Goal: Task Accomplishment & Management: Complete application form

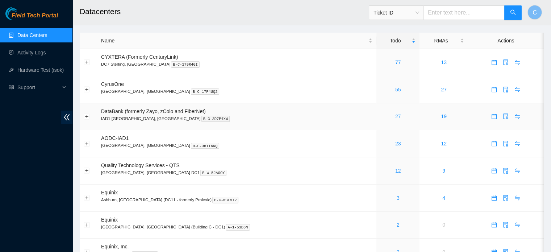
click at [395, 115] on link "27" at bounding box center [398, 116] width 6 height 6
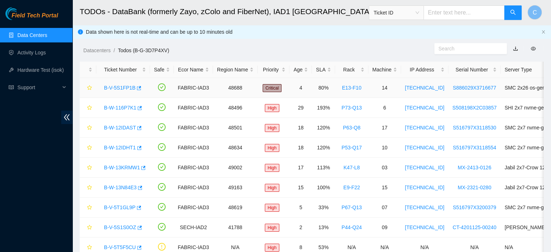
click at [124, 85] on link "B-V-5S1FP1B" at bounding box center [119, 88] width 31 height 6
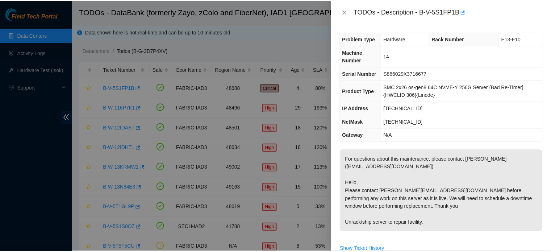
scroll to position [4, 0]
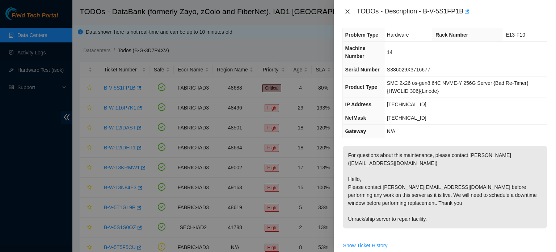
click at [346, 11] on icon "close" at bounding box center [348, 12] width 6 height 6
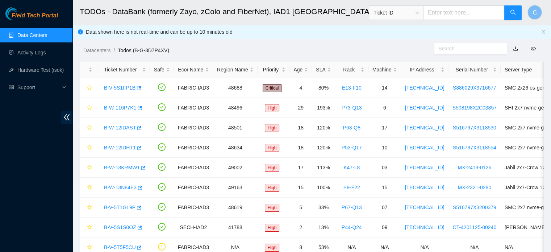
click at [31, 33] on link "Data Centers" at bounding box center [32, 35] width 30 height 6
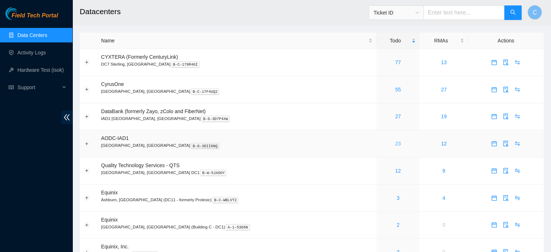
click at [395, 144] on link "23" at bounding box center [398, 143] width 6 height 6
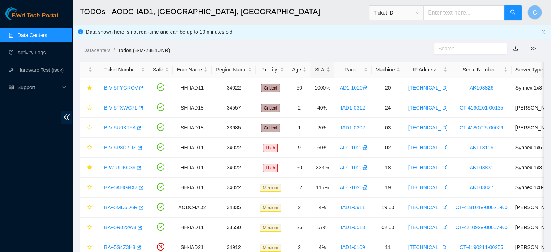
click at [320, 70] on div "SLA" at bounding box center [322, 70] width 16 height 8
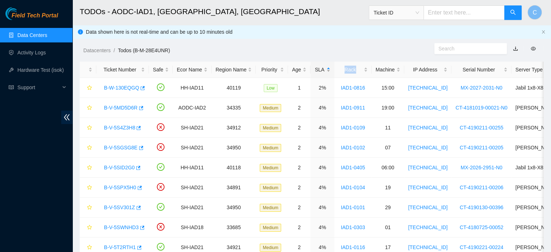
click at [320, 70] on div "SLA" at bounding box center [322, 70] width 16 height 8
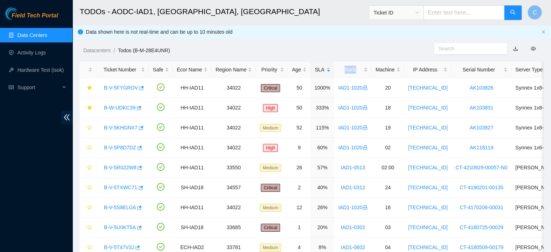
click at [47, 36] on link "Data Centers" at bounding box center [32, 35] width 30 height 6
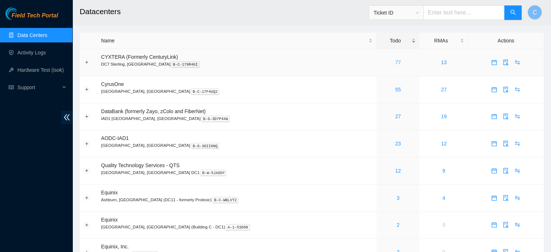
click at [395, 64] on link "77" at bounding box center [398, 62] width 6 height 6
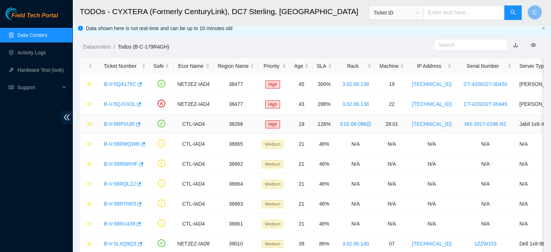
scroll to position [4, 0]
click at [320, 64] on div "SLA" at bounding box center [323, 66] width 15 height 8
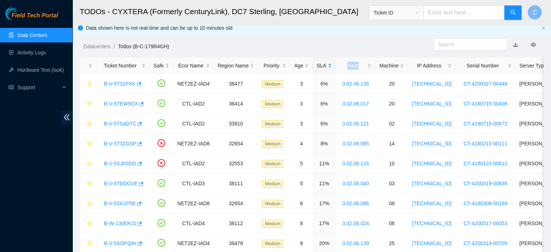
click at [320, 64] on div "SLA" at bounding box center [323, 66] width 15 height 8
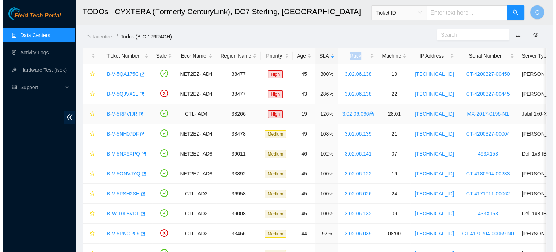
scroll to position [14, 0]
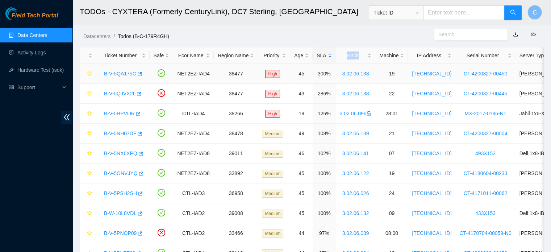
click at [111, 71] on link "B-V-5QA175C" at bounding box center [120, 74] width 32 height 6
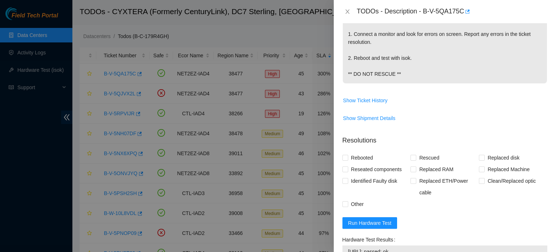
scroll to position [149, 0]
click at [377, 219] on span "Run Hardware Test" at bounding box center [369, 222] width 43 height 8
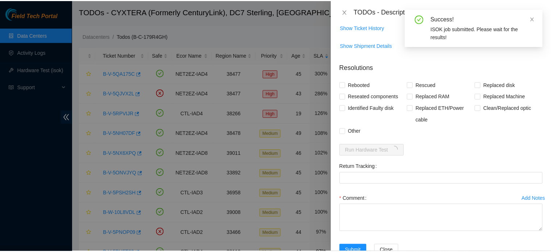
scroll to position [224, 0]
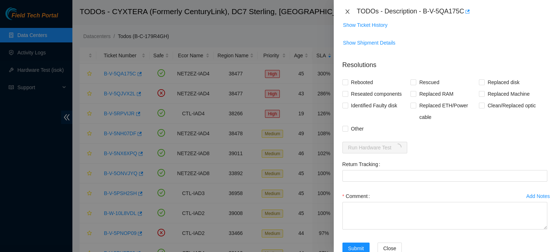
click at [350, 10] on icon "close" at bounding box center [348, 12] width 6 height 6
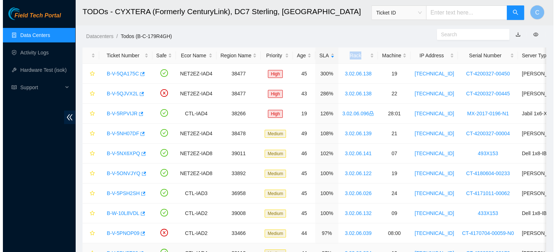
scroll to position [160, 0]
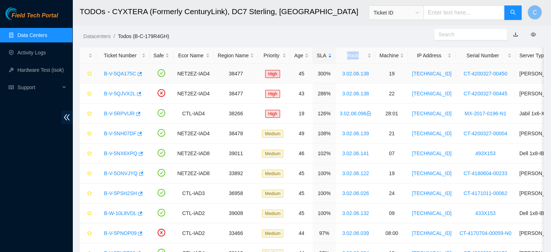
click at [120, 72] on link "B-V-5QA175C" at bounding box center [120, 74] width 32 height 6
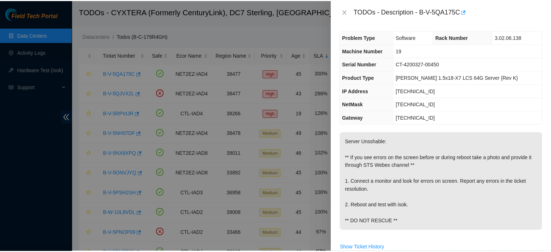
scroll to position [0, 0]
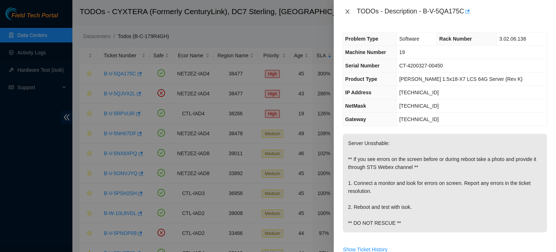
click at [348, 10] on icon "close" at bounding box center [348, 12] width 6 height 6
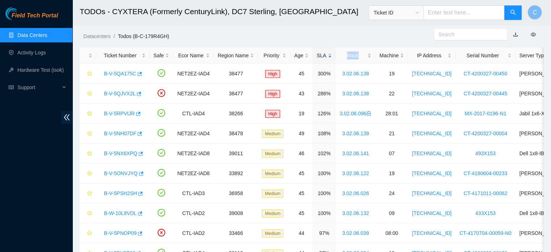
click at [47, 36] on link "Data Centers" at bounding box center [32, 35] width 30 height 6
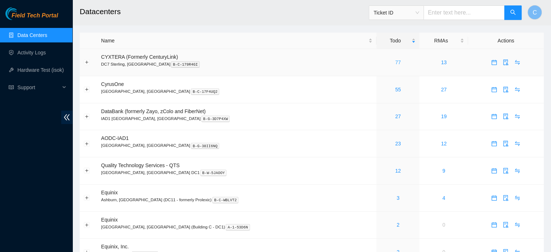
click at [395, 62] on link "77" at bounding box center [398, 62] width 6 height 6
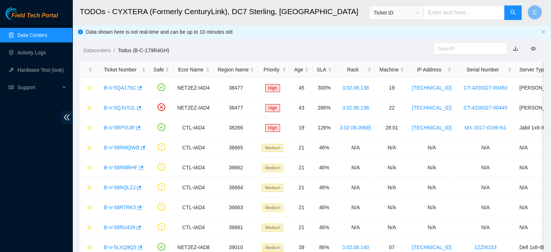
click at [47, 37] on link "Data Centers" at bounding box center [32, 35] width 30 height 6
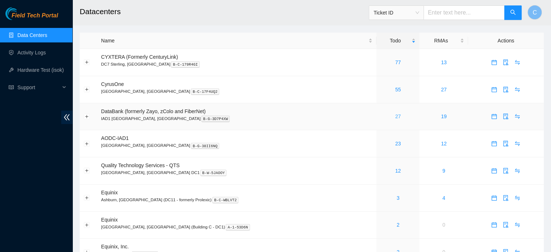
click at [395, 119] on link "27" at bounding box center [398, 116] width 6 height 6
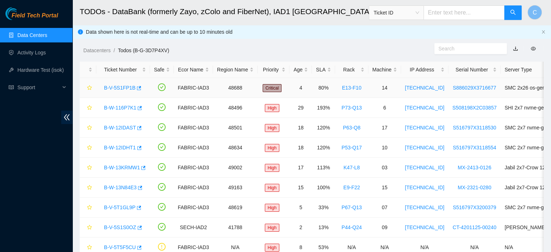
click at [119, 88] on link "B-V-5S1FP1B" at bounding box center [119, 88] width 31 height 6
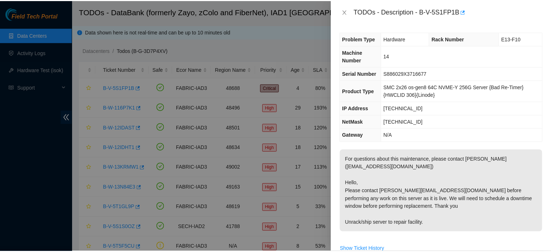
scroll to position [111, 0]
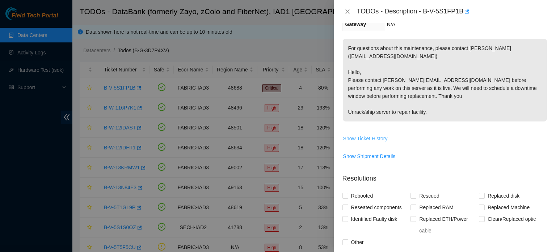
click at [372, 135] on span "Show Ticket History" at bounding box center [365, 138] width 45 height 8
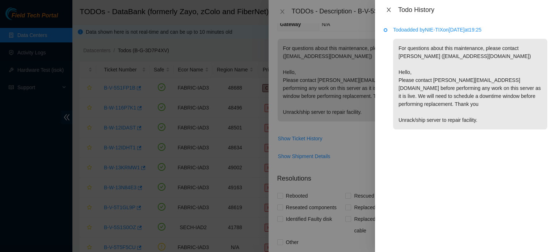
click at [392, 12] on button "Close" at bounding box center [389, 10] width 10 height 7
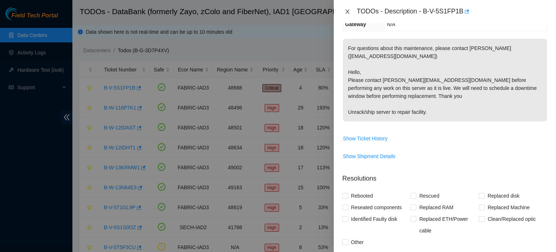
click at [348, 9] on icon "close" at bounding box center [348, 12] width 6 height 6
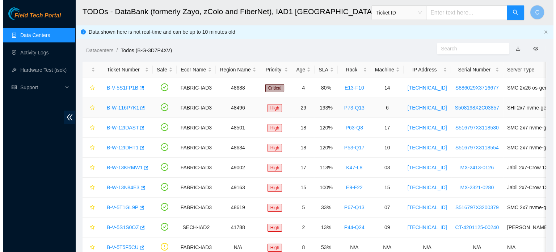
scroll to position [119, 0]
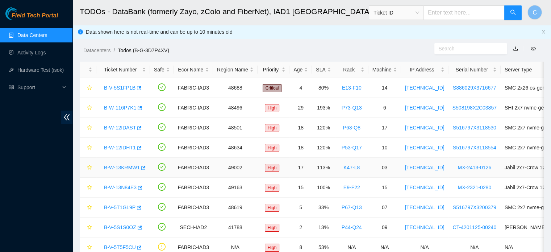
click at [117, 169] on link "B-W-13KRMW1" at bounding box center [122, 167] width 36 height 6
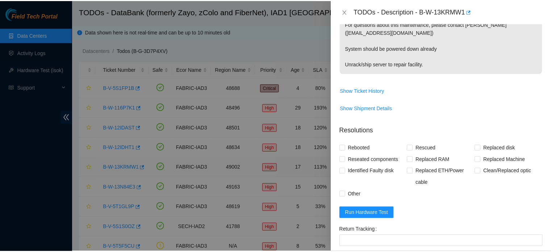
scroll to position [95, 0]
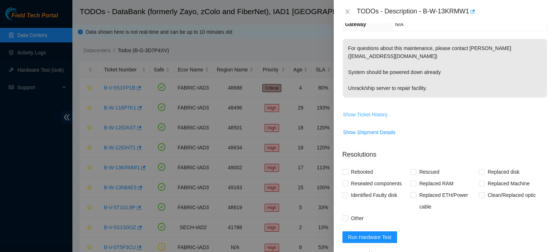
click at [376, 115] on span "Show Ticket History" at bounding box center [365, 114] width 45 height 8
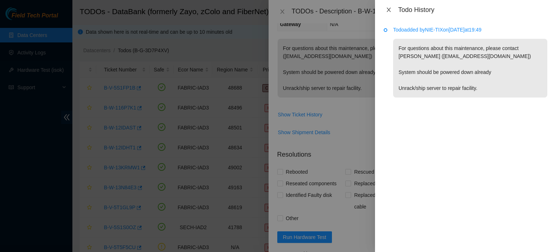
click at [389, 10] on icon "close" at bounding box center [389, 10] width 4 height 4
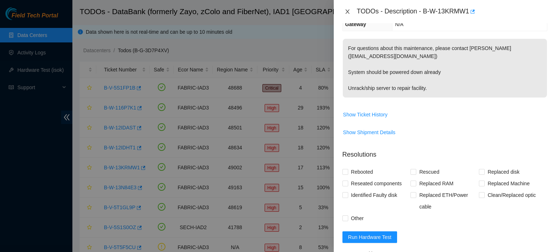
click at [350, 12] on icon "close" at bounding box center [348, 12] width 6 height 6
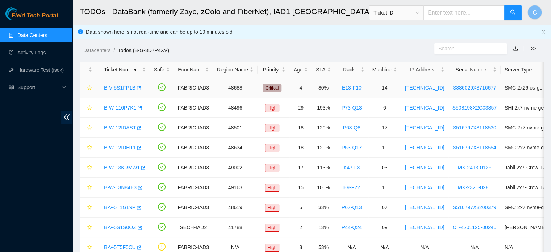
scroll to position [119, 0]
click at [272, 92] on td "Critical" at bounding box center [273, 88] width 32 height 20
click at [47, 36] on link "Data Centers" at bounding box center [32, 35] width 30 height 6
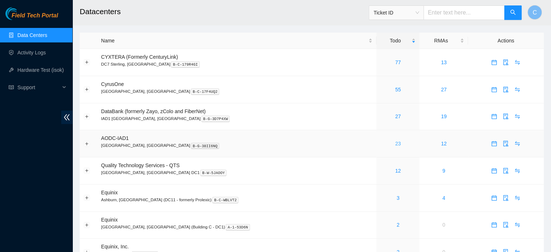
click at [395, 143] on link "23" at bounding box center [398, 143] width 6 height 6
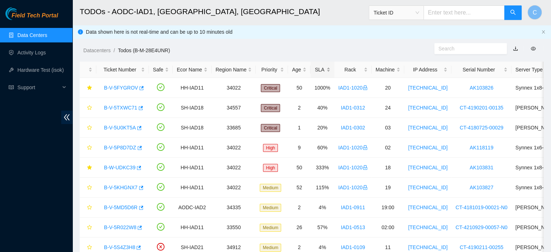
click at [318, 71] on div "SLA" at bounding box center [322, 70] width 16 height 8
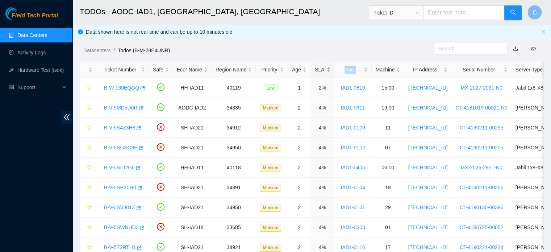
click at [318, 71] on div "SLA" at bounding box center [322, 70] width 16 height 8
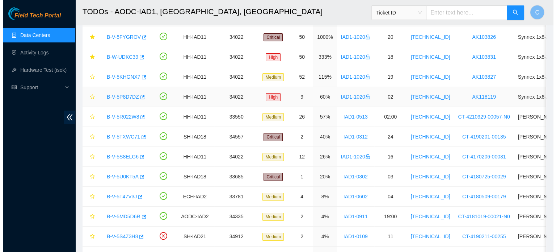
scroll to position [53, 0]
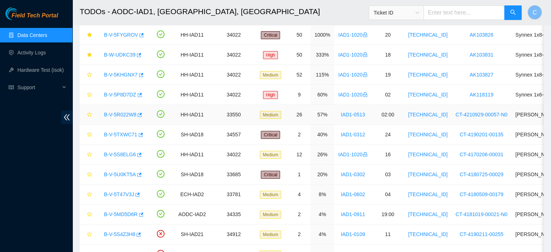
click at [129, 117] on link "B-V-5R022W8" at bounding box center [120, 114] width 32 height 6
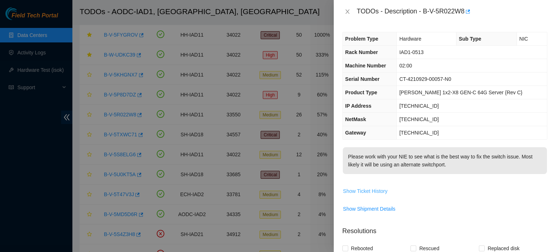
click at [369, 185] on button "Show Ticket History" at bounding box center [365, 191] width 45 height 12
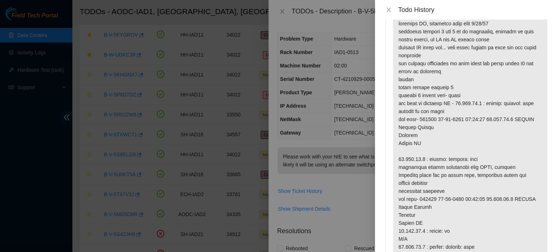
scroll to position [77, 0]
click at [467, 141] on p at bounding box center [470, 163] width 154 height 298
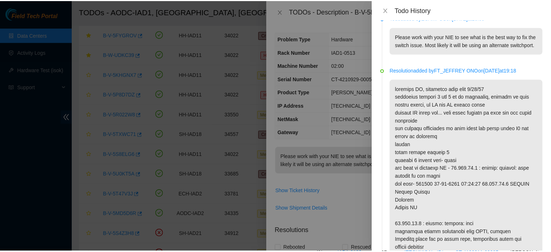
scroll to position [0, 0]
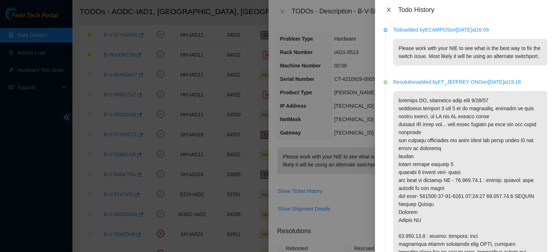
click at [390, 12] on icon "close" at bounding box center [389, 10] width 6 height 6
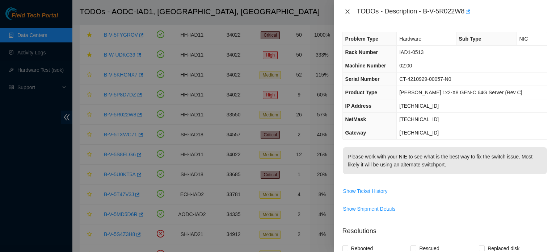
click at [347, 10] on icon "close" at bounding box center [348, 12] width 6 height 6
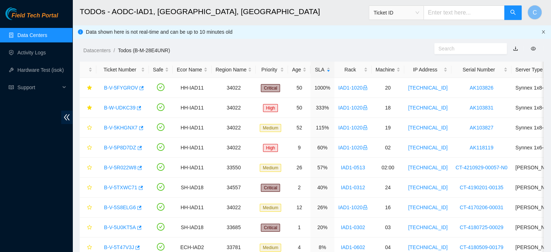
click at [544, 33] on icon "close" at bounding box center [543, 32] width 4 height 4
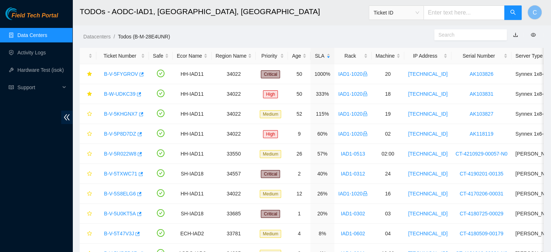
click at [233, 4] on h2 "TODOs - AODC-IAD1, [GEOGRAPHIC_DATA], [GEOGRAPHIC_DATA]" at bounding box center [267, 11] width 375 height 23
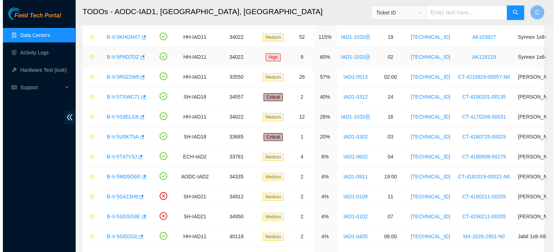
scroll to position [77, 0]
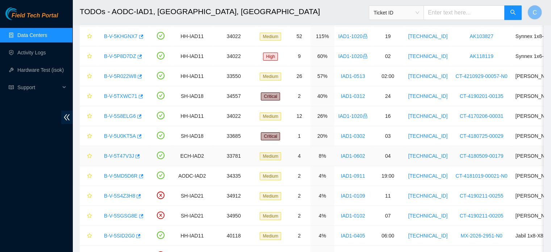
click at [116, 156] on link "B-V-5T47V3J" at bounding box center [119, 156] width 30 height 6
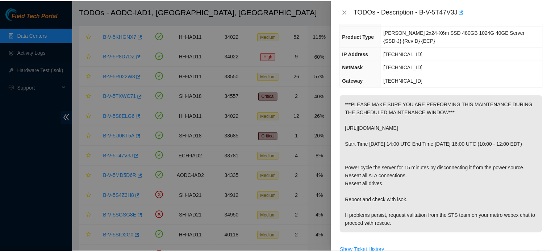
scroll to position [109, 0]
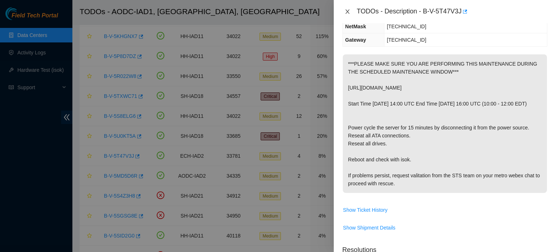
click at [347, 11] on icon "close" at bounding box center [347, 11] width 4 height 4
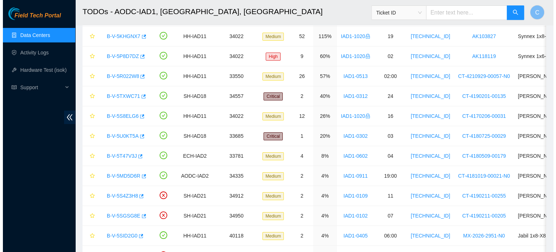
scroll to position [117, 0]
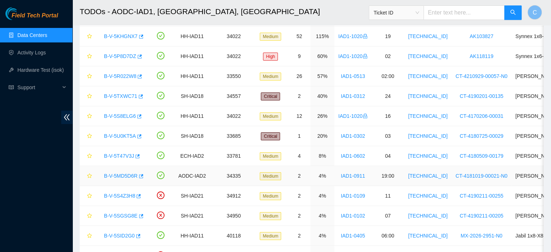
click at [123, 175] on link "B-V-5MD5D6R" at bounding box center [121, 176] width 34 height 6
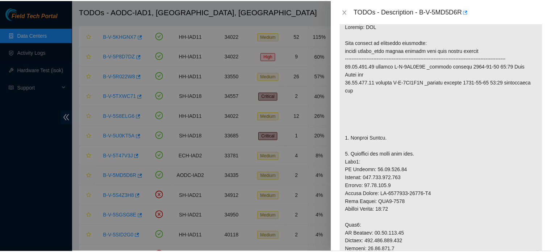
scroll to position [93, 0]
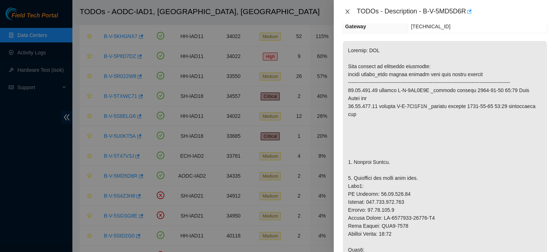
click at [345, 10] on icon "close" at bounding box center [348, 12] width 6 height 6
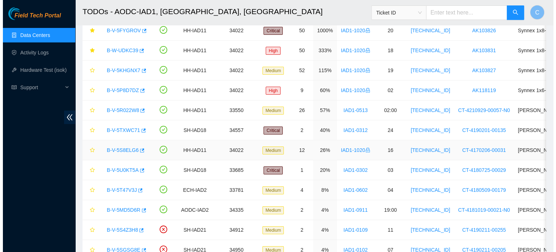
scroll to position [51, 0]
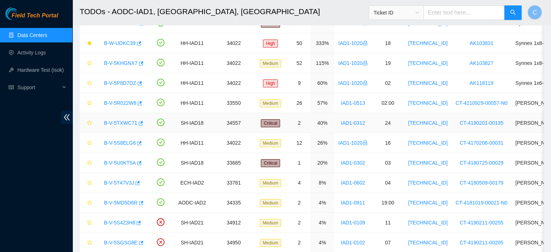
click at [118, 123] on link "B-V-5TXWC71" at bounding box center [120, 123] width 33 height 6
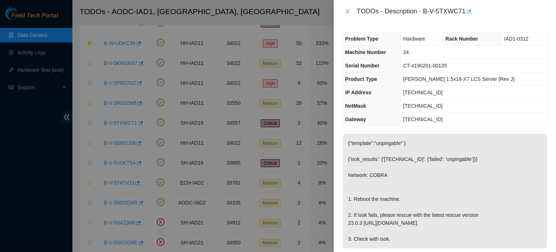
scroll to position [282, 0]
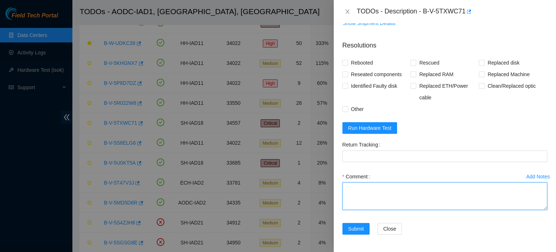
click at [394, 189] on textarea "Comment" at bounding box center [444, 196] width 205 height 28
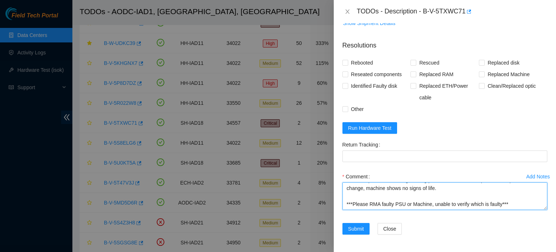
scroll to position [64, 0]
type textarea "-Verified rack and machine SN -Noticed machine was powered down, no signs of li…"
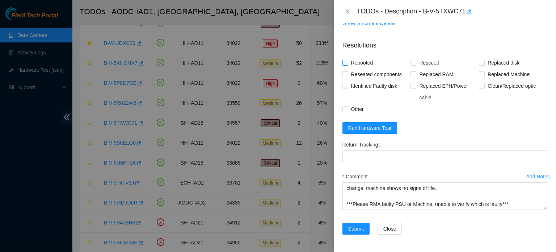
click at [359, 64] on span "Rebooted" at bounding box center [362, 63] width 28 height 12
click at [348, 64] on input "Rebooted" at bounding box center [344, 62] width 5 height 5
click at [365, 63] on span "Rebooted" at bounding box center [362, 63] width 28 height 12
click at [348, 63] on input "Rebooted" at bounding box center [344, 62] width 5 height 5
checkbox input "false"
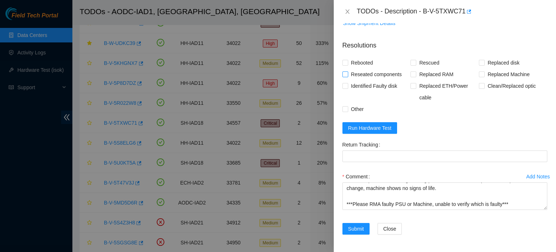
click at [364, 73] on span "Reseated components" at bounding box center [376, 74] width 56 height 12
click at [348, 73] on input "Reseated components" at bounding box center [344, 73] width 5 height 5
checkbox input "true"
click at [364, 62] on span "Rebooted" at bounding box center [362, 63] width 28 height 12
click at [348, 62] on input "Rebooted" at bounding box center [344, 62] width 5 height 5
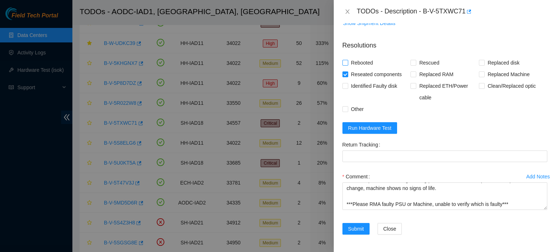
checkbox input "true"
click at [354, 225] on span "Submit" at bounding box center [356, 228] width 16 height 8
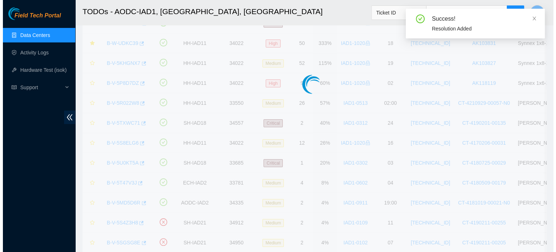
scroll to position [179, 0]
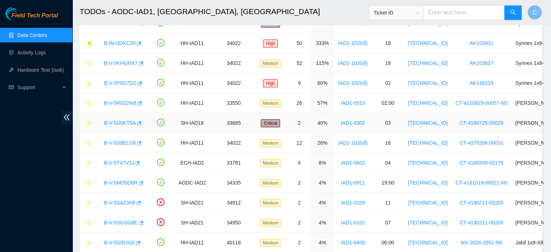
click at [113, 123] on link "B-V-5U0KT5A" at bounding box center [120, 123] width 32 height 6
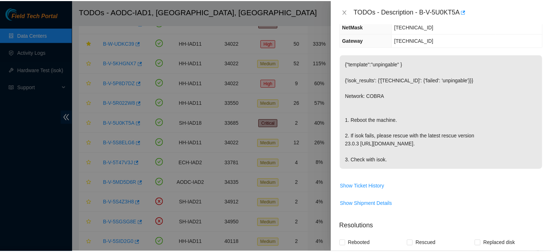
scroll to position [78, 0]
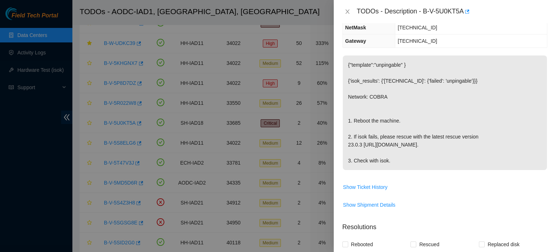
click at [518, 132] on p "{"template":"unpingable" } {'isok_results': {'[TECHNICAL_ID]': {'failed': 'unpi…" at bounding box center [445, 112] width 204 height 114
click at [345, 13] on icon "close" at bounding box center [348, 12] width 6 height 6
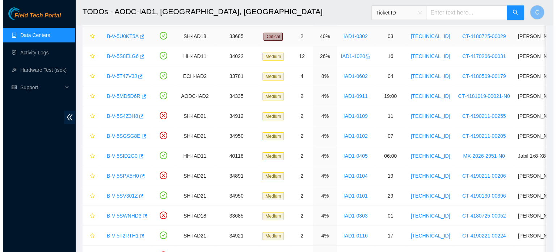
scroll to position [136, 0]
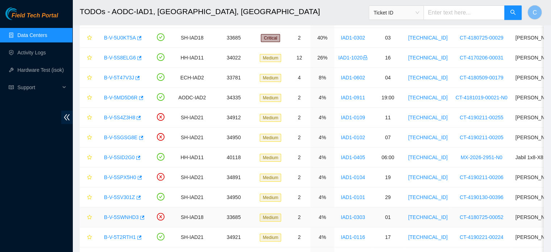
click at [126, 216] on link "B-V-5SWNHD3" at bounding box center [121, 217] width 35 height 6
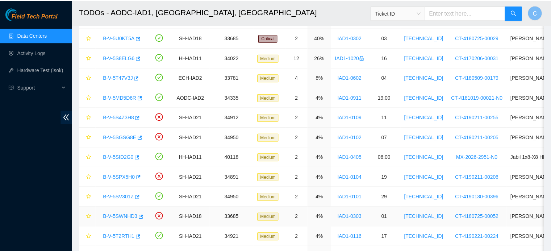
scroll to position [78, 0]
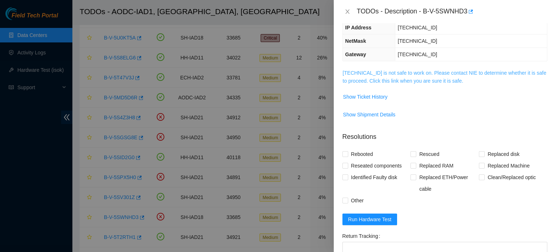
click at [395, 71] on link "[TECHNICAL_ID] is not safe to work on. Please contact NIE to determine whether …" at bounding box center [445, 77] width 204 height 14
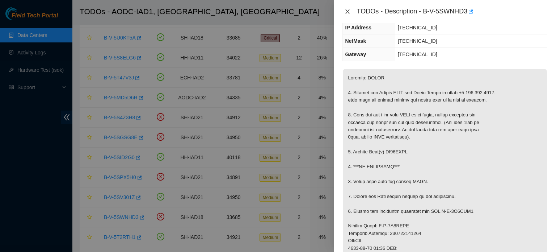
click at [350, 11] on icon "close" at bounding box center [348, 12] width 6 height 6
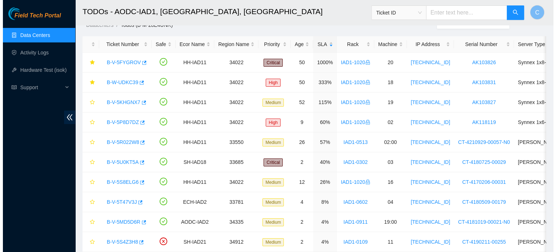
scroll to position [0, 0]
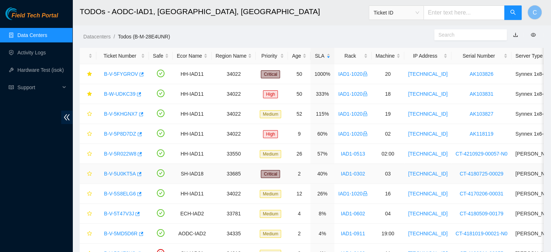
click at [232, 173] on td "33685" at bounding box center [233, 174] width 45 height 20
click at [194, 172] on td "SH-IAD18" at bounding box center [192, 174] width 39 height 20
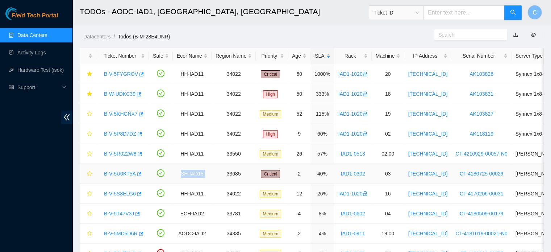
click at [194, 172] on td "SH-IAD18" at bounding box center [192, 174] width 39 height 20
click at [228, 173] on td "33685" at bounding box center [233, 174] width 45 height 20
click at [221, 169] on td "33685" at bounding box center [233, 174] width 45 height 20
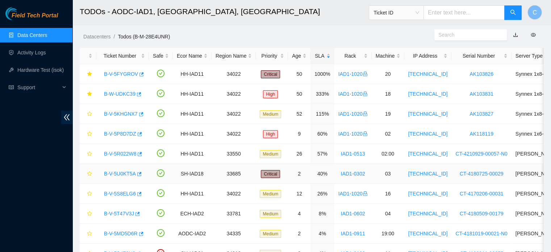
click at [116, 174] on link "B-V-5U0KT5A" at bounding box center [120, 174] width 32 height 6
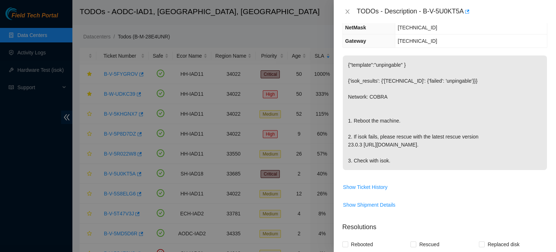
scroll to position [282, 0]
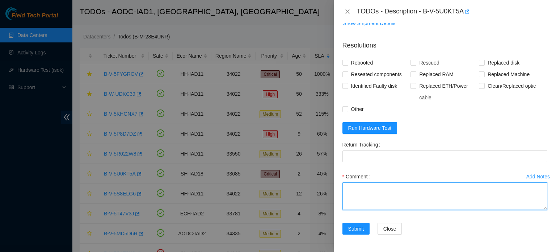
click at [404, 193] on textarea "Comment" at bounding box center [444, 196] width 205 height 28
type textarea "V"
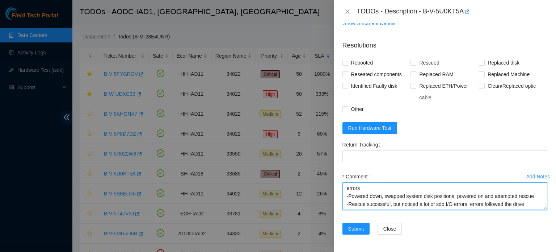
scroll to position [70, 0]
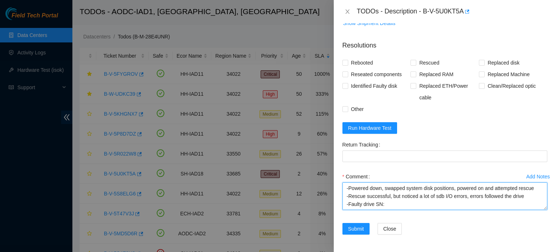
click at [363, 207] on textarea "-Verified rack and machine SN -Plugged into machine, frozen at shell -Power cyc…" at bounding box center [444, 196] width 205 height 28
click at [406, 207] on textarea "-Verified rack and machine SN -Plugged into machine, frozen at shell -Power cyc…" at bounding box center [444, 196] width 205 height 28
click at [384, 194] on textarea "-Verified rack and machine SN -Plugged into machine, frozen at shell -Power cyc…" at bounding box center [444, 196] width 205 height 28
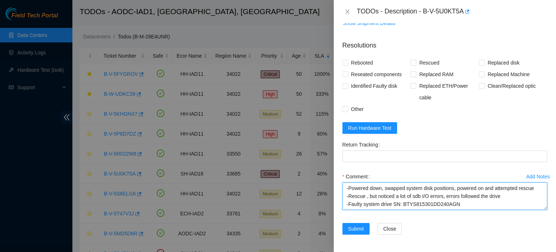
scroll to position [74, 0]
drag, startPoint x: 505, startPoint y: 194, endPoint x: 365, endPoint y: 196, distance: 140.1
click at [365, 196] on textarea "-Verified rack and machine SN -Plugged into machine, frozen at shell -Power cyc…" at bounding box center [444, 196] width 205 height 28
click at [400, 194] on textarea "-Verified rack and machine SN -Plugged into machine, frozen at shell -Power cyc…" at bounding box center [444, 196] width 205 height 28
click at [399, 193] on textarea "-Verified rack and machine SN -Plugged into machine, frozen at shell -Power cyc…" at bounding box center [444, 196] width 205 height 28
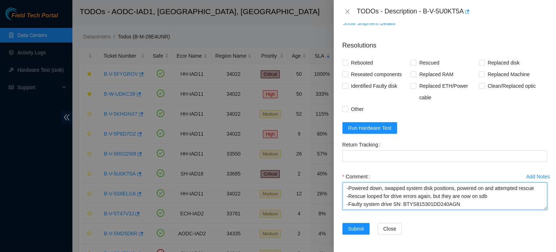
click at [399, 193] on textarea "-Verified rack and machine SN -Plugged into machine, frozen at shell -Power cyc…" at bounding box center [444, 196] width 205 height 28
click at [489, 192] on textarea "-Verified rack and machine SN -Plugged into machine, frozen at shell -Power cyc…" at bounding box center [444, 196] width 205 height 28
click at [466, 202] on textarea "-Verified rack and machine SN -Plugged into machine, frozen at shell -Power cyc…" at bounding box center [444, 196] width 205 height 28
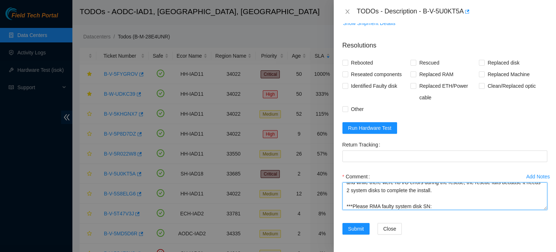
scroll to position [85, 0]
click at [426, 199] on textarea "-Verified rack and machine SN -Plugged into machine, frozen at shell -Power cyc…" at bounding box center [444, 196] width 205 height 28
click at [399, 189] on textarea "-Verified rack and machine SN -Plugged into machine, frozen at shell -Power cyc…" at bounding box center [444, 196] width 205 height 28
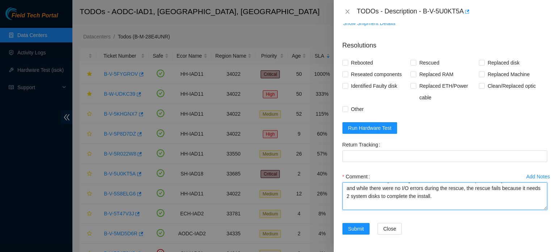
click at [417, 195] on textarea "-Verified rack and machine SN -Plugged into machine, frozen at shell -Power cyc…" at bounding box center [444, 196] width 205 height 28
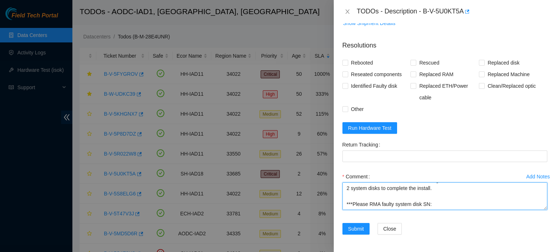
scroll to position [127, 0]
click at [432, 198] on textarea "-Verified rack and machine SN -Plugged into machine, frozen at shell -Power cyc…" at bounding box center [444, 196] width 205 height 28
paste textarea "BTYS815301DD240AGN"
type textarea "-Verified rack and machine SN -Plugged into machine, frozen at shell -Power cyc…"
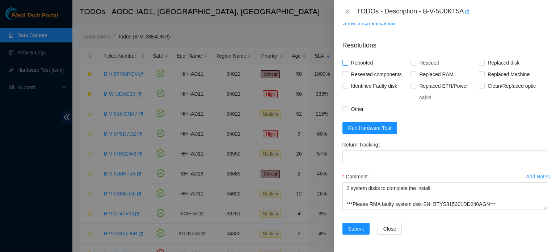
click at [368, 64] on span "Rebooted" at bounding box center [362, 63] width 28 height 12
click at [348, 64] on input "Rebooted" at bounding box center [344, 62] width 5 height 5
checkbox input "true"
click at [369, 73] on span "Reseated components" at bounding box center [376, 74] width 56 height 12
click at [348, 73] on input "Reseated components" at bounding box center [344, 73] width 5 height 5
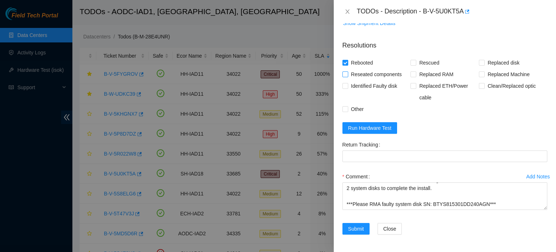
checkbox input "true"
click at [371, 86] on span "Identified Faulty disk" at bounding box center [374, 86] width 52 height 12
click at [348, 86] on input "Identified Faulty disk" at bounding box center [344, 85] width 5 height 5
checkbox input "true"
drag, startPoint x: 420, startPoint y: 63, endPoint x: 414, endPoint y: 61, distance: 6.0
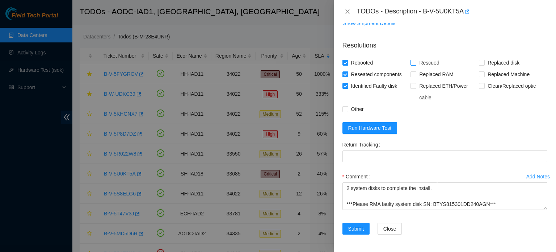
click at [414, 61] on span at bounding box center [414, 63] width 6 height 6
click at [414, 61] on input "Rescued" at bounding box center [413, 62] width 5 height 5
checkbox input "true"
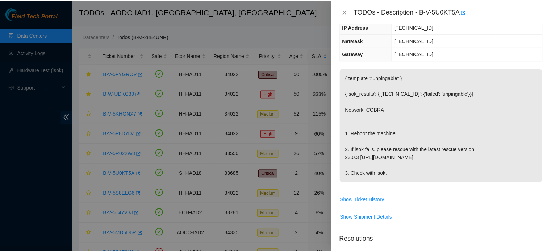
scroll to position [282, 0]
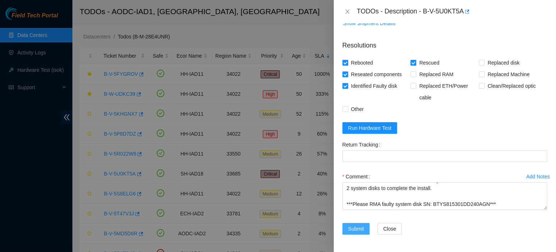
click at [361, 229] on span "Submit" at bounding box center [356, 228] width 16 height 8
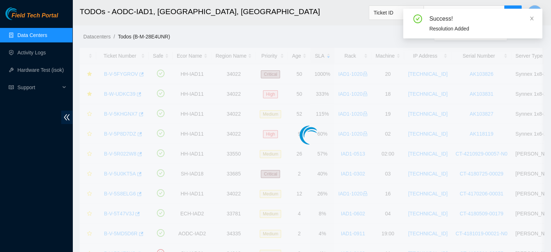
scroll to position [179, 0]
